Goal: Task Accomplishment & Management: Manage account settings

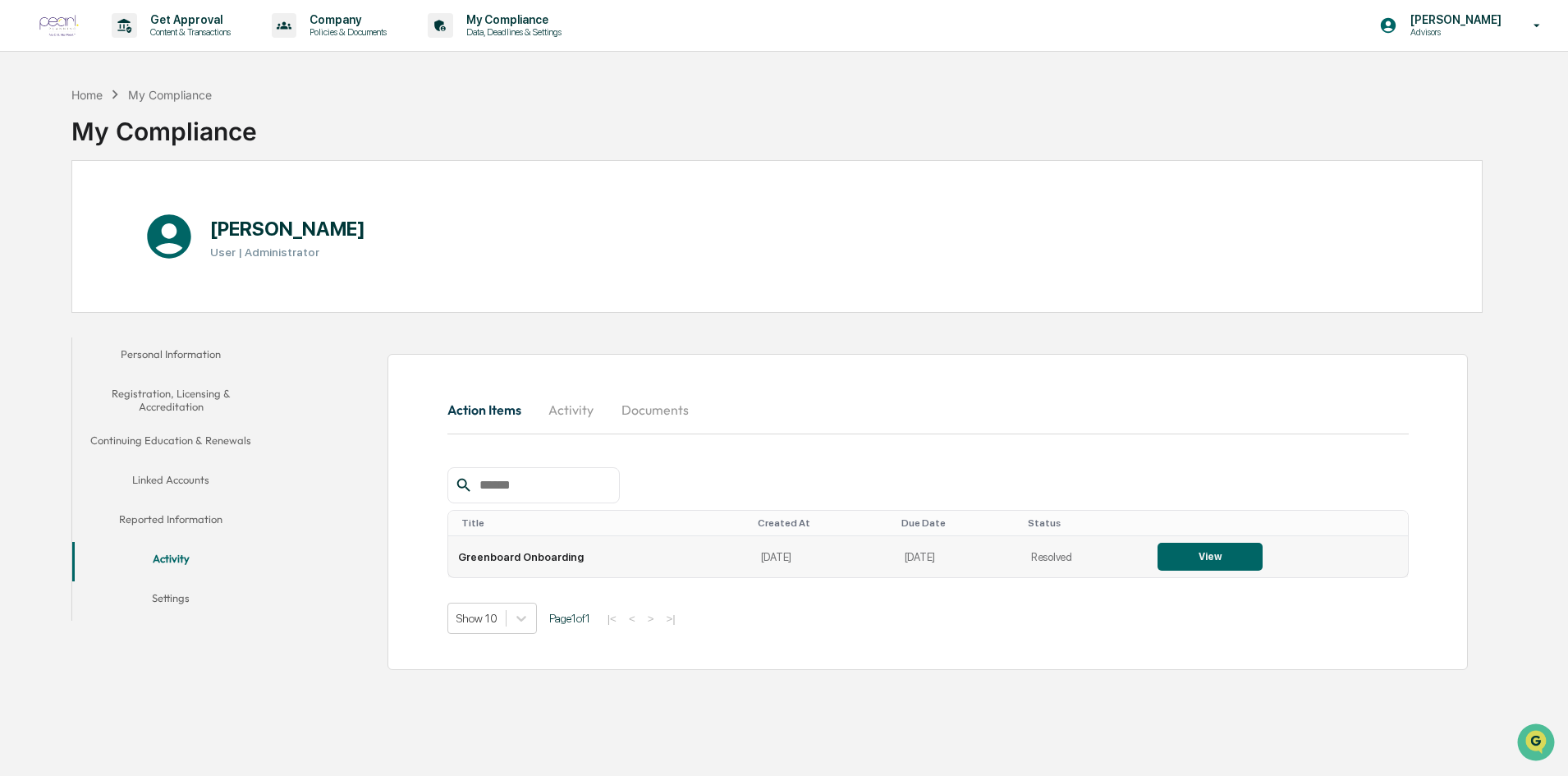
click at [1171, 552] on button "View" at bounding box center [1210, 556] width 105 height 28
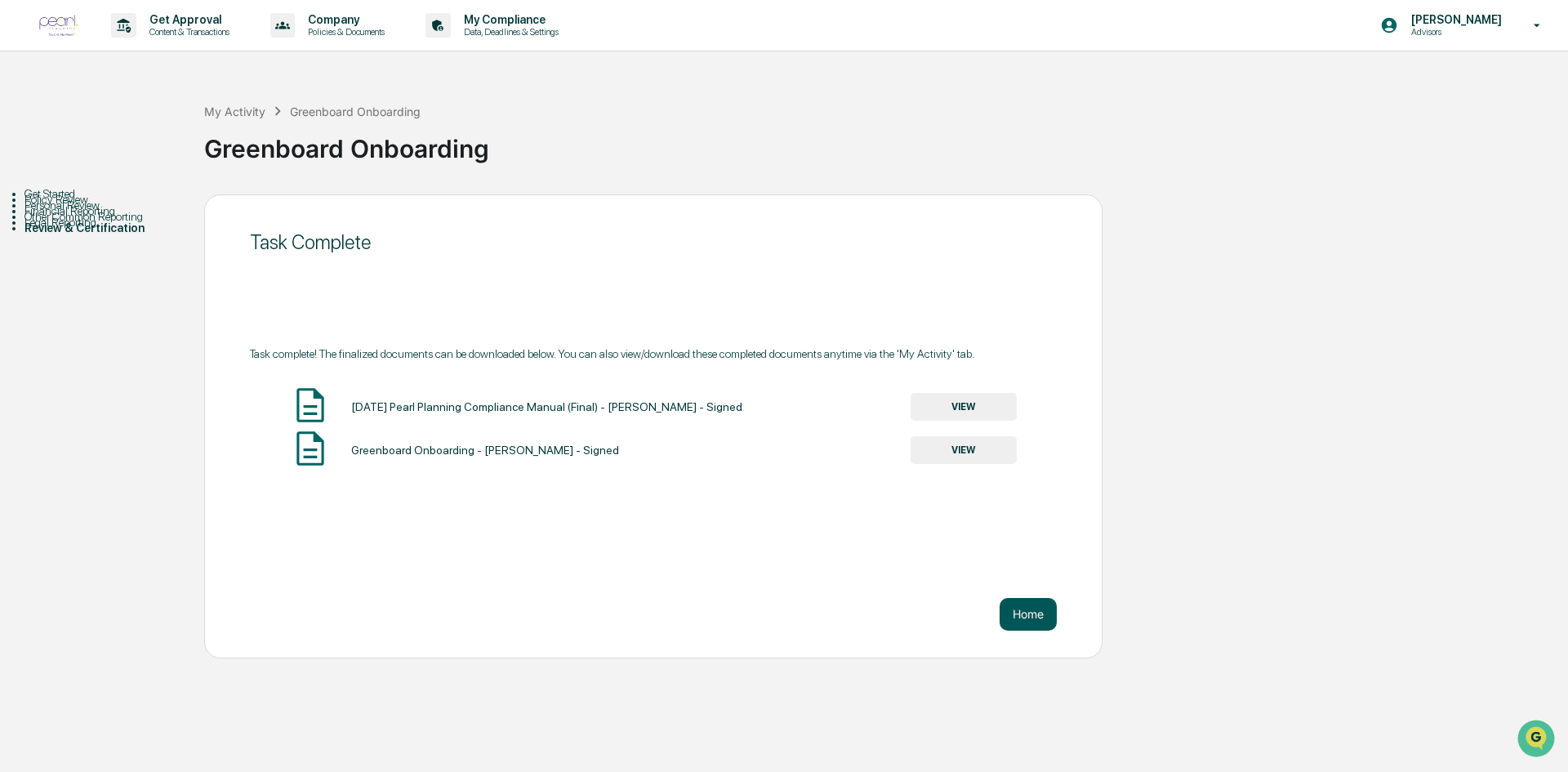
click at [1036, 618] on button "Home" at bounding box center [1028, 614] width 57 height 33
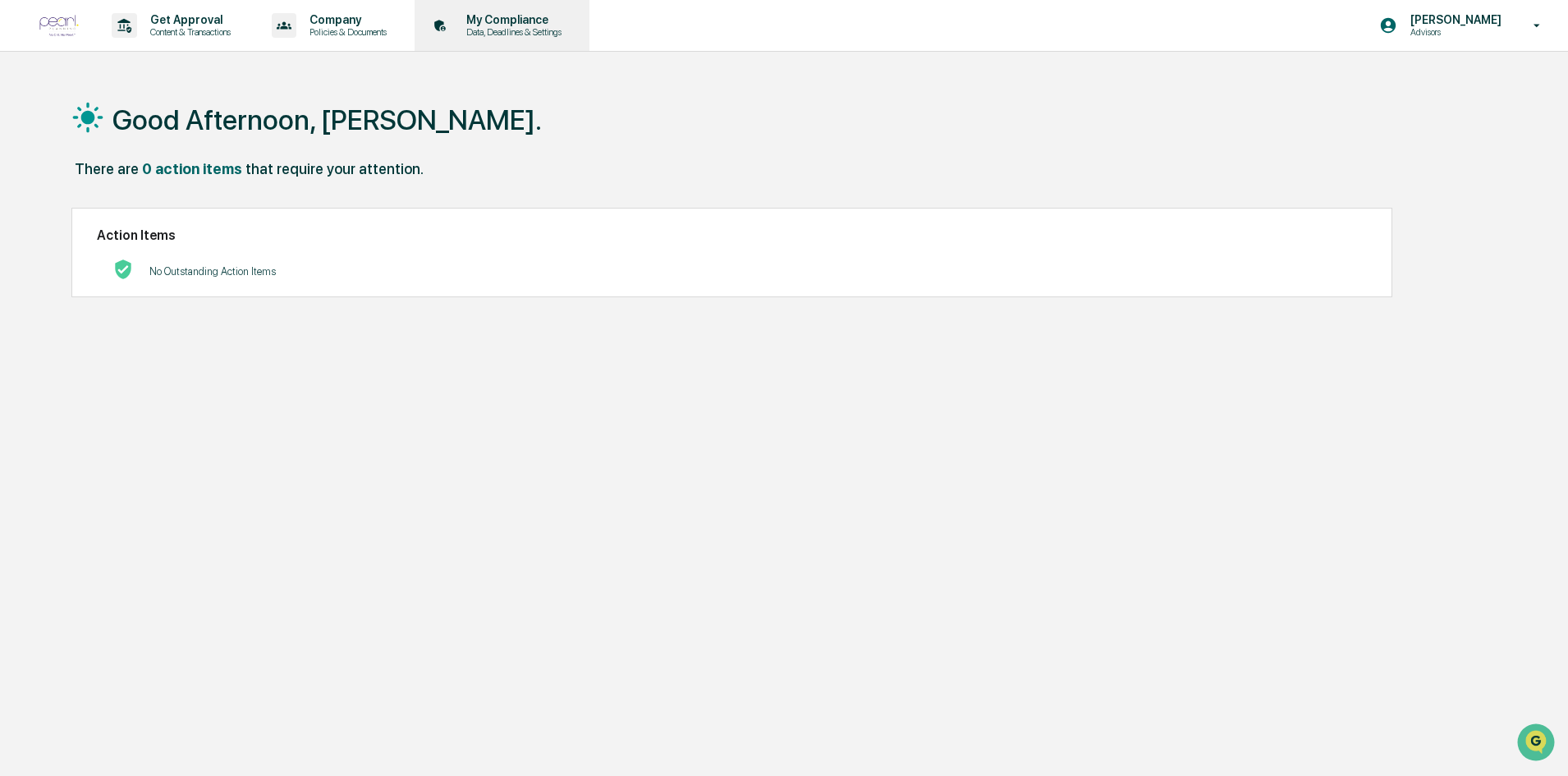
click at [513, 37] on p "Data, Deadlines & Settings" at bounding box center [512, 31] width 117 height 12
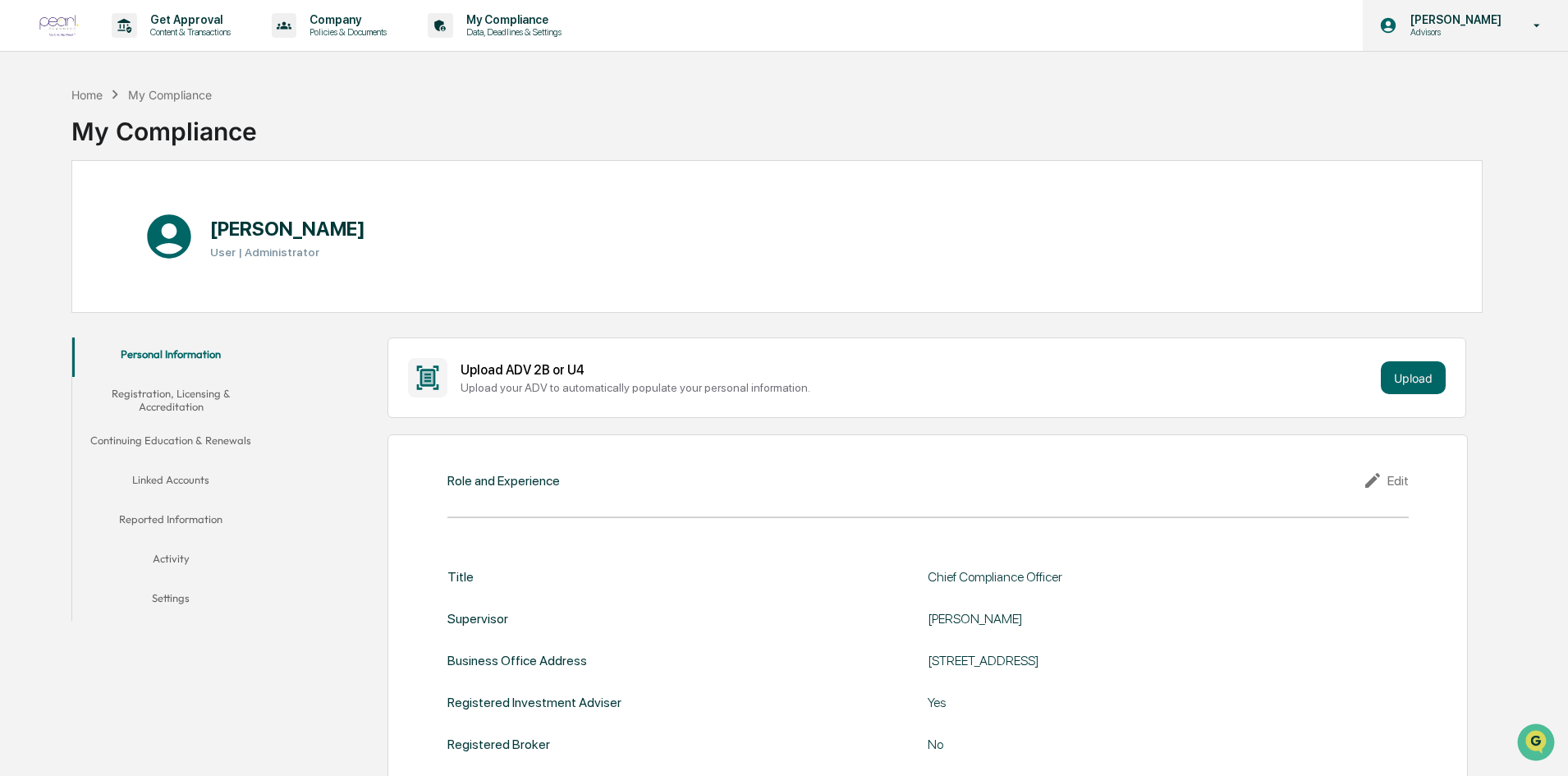
click at [1458, 22] on p "[PERSON_NAME]" at bounding box center [1454, 20] width 113 height 13
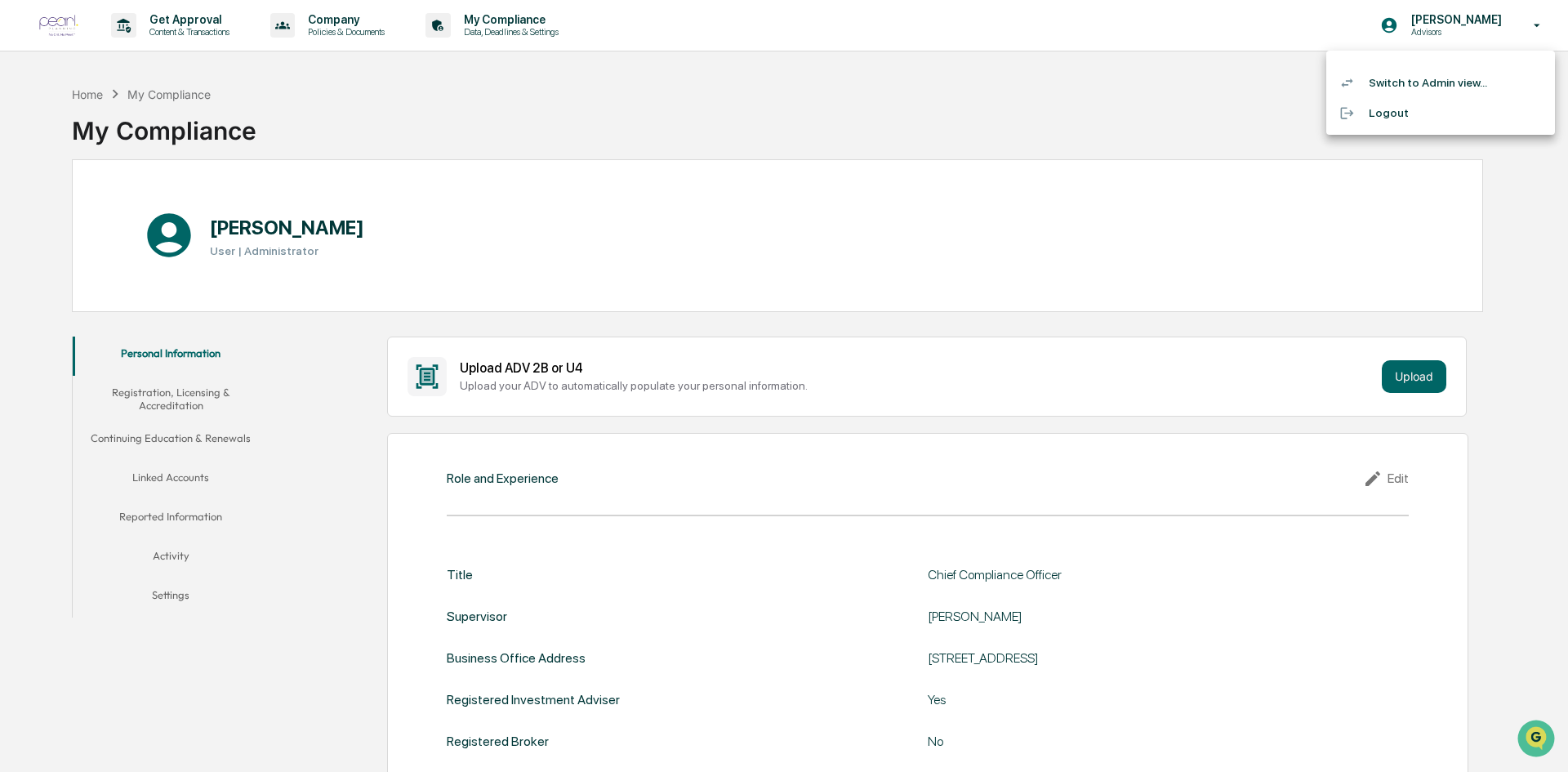
click at [1413, 84] on li "Switch to Admin view..." at bounding box center [1440, 83] width 228 height 30
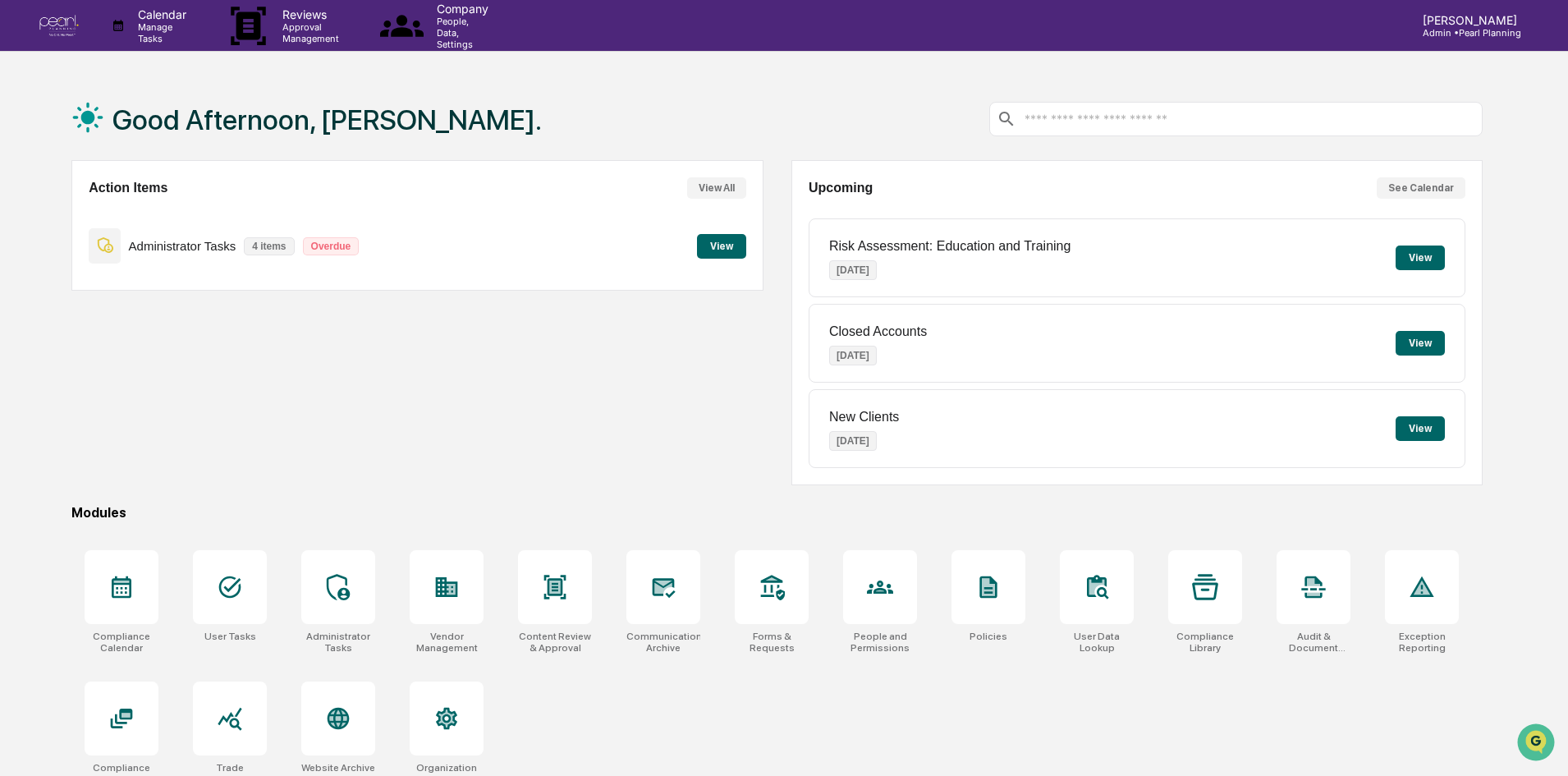
click at [721, 248] on button "View" at bounding box center [721, 246] width 49 height 25
